Goal: Navigation & Orientation: Find specific page/section

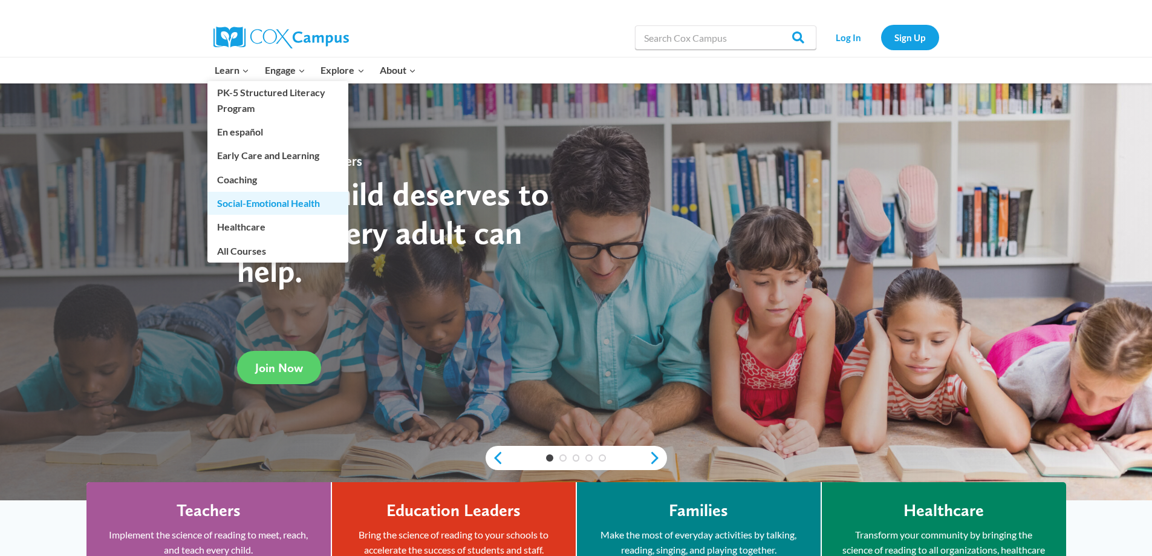
click at [306, 203] on link "Social-Emotional Health" at bounding box center [277, 203] width 141 height 23
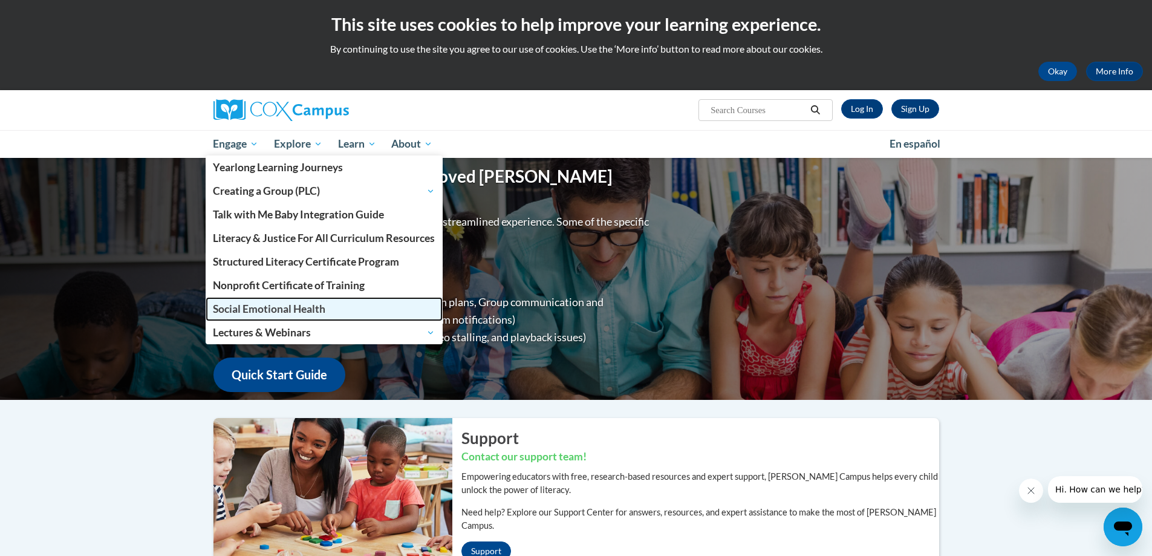
click at [302, 302] on span "Social Emotional Health" at bounding box center [269, 308] width 112 height 13
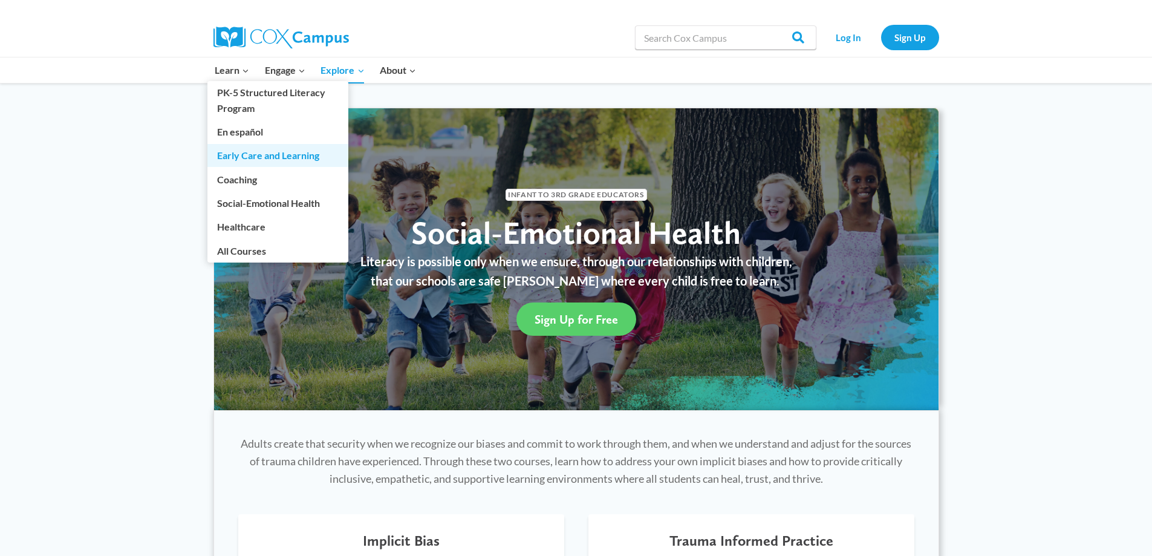
click at [283, 152] on link "Early Care and Learning" at bounding box center [277, 155] width 141 height 23
